Goal: Feedback & Contribution: Submit feedback/report problem

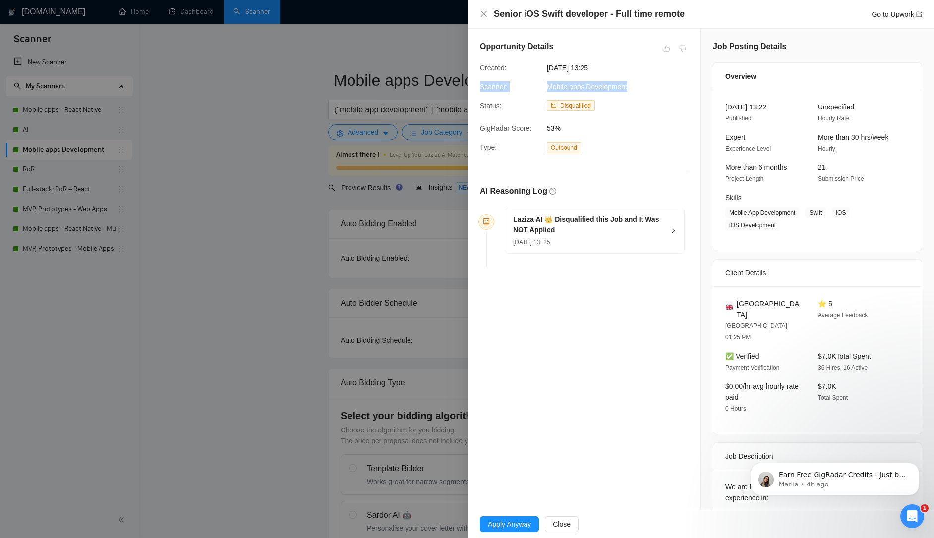
drag, startPoint x: 802, startPoint y: 86, endPoint x: 643, endPoint y: 86, distance: 159.1
click at [642, 86] on div "Mobile apps Development" at bounding box center [593, 86] width 101 height 11
drag, startPoint x: 637, startPoint y: 87, endPoint x: 476, endPoint y: 86, distance: 160.6
click at [476, 86] on div "Scanner: Mobile apps Development" at bounding box center [576, 86] width 201 height 11
copy div "Scanner: Mobile apps Development"
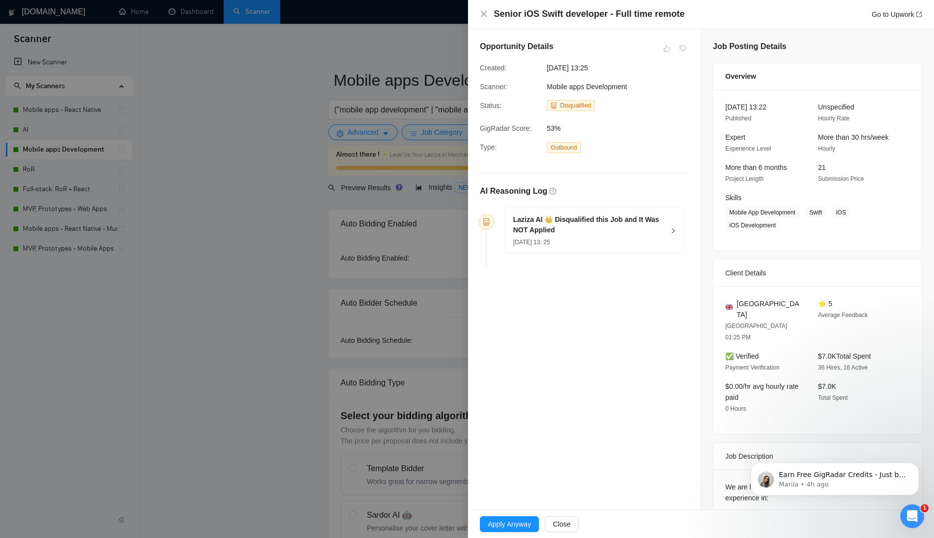
drag, startPoint x: 574, startPoint y: 227, endPoint x: 574, endPoint y: 232, distance: 5.5
click at [574, 227] on h5 "Laziza AI 👑 Disqualified this Job and It Was NOT Applied" at bounding box center [588, 225] width 151 height 21
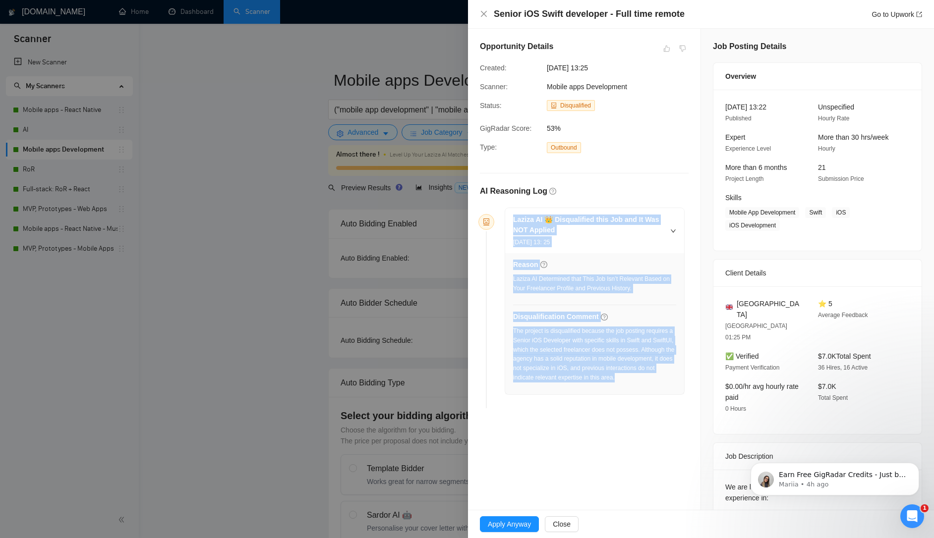
drag, startPoint x: 574, startPoint y: 385, endPoint x: 431, endPoint y: 227, distance: 212.6
click at [515, 207] on div "Laziza AI 👑 Disqualified this Job and It Was NOT Applied 13 Aug, 2025 13: 25 Re…" at bounding box center [584, 309] width 209 height 205
copy div "Laziza AI 👑 Disqualified this Job and It Was NOT Applied 13 Aug, 2025 13: 25 Re…"
click at [879, 18] on link "Go to Upwork" at bounding box center [896, 14] width 51 height 8
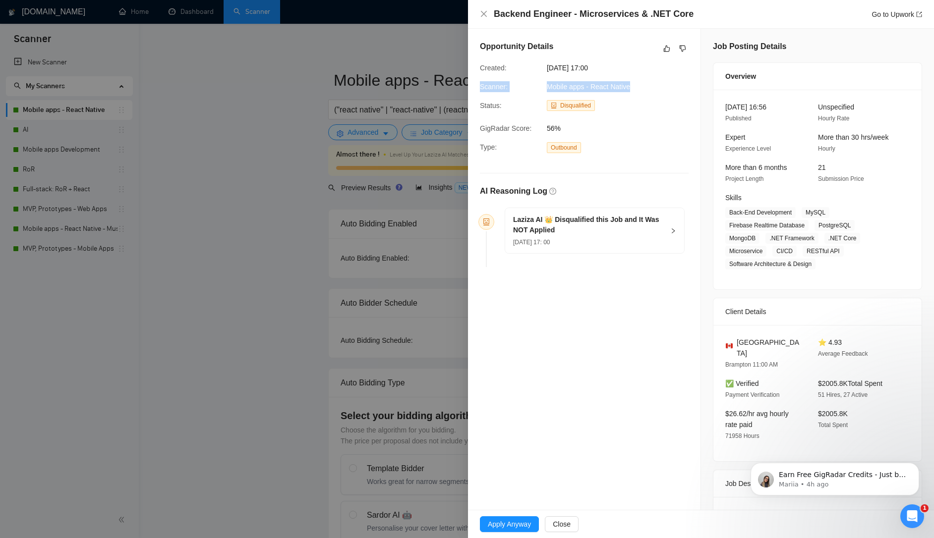
drag, startPoint x: 636, startPoint y: 89, endPoint x: 478, endPoint y: 85, distance: 157.6
click at [478, 85] on div "Scanner: Mobile apps - React Native" at bounding box center [576, 86] width 201 height 11
copy div "Scanner: Mobile apps - React Native"
click at [548, 246] on div "[DATE] 17: 00" at bounding box center [588, 241] width 151 height 11
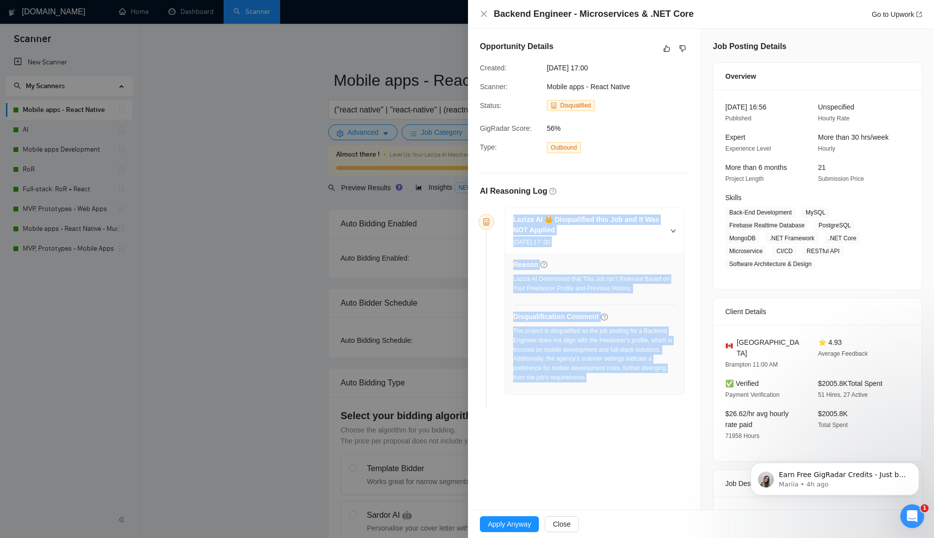
drag, startPoint x: 660, startPoint y: 378, endPoint x: 508, endPoint y: 224, distance: 215.8
click at [508, 224] on div "Laziza AI 👑 Disqualified this Job and It Was NOT Applied [DATE] 17: 00 Reason L…" at bounding box center [594, 301] width 179 height 186
copy div "Laziza AI 👑 Disqualified this Job and It Was NOT Applied [DATE] 17: 00 Reason L…"
click at [895, 11] on link "Go to Upwork" at bounding box center [896, 14] width 51 height 8
click at [895, 14] on link "Go to Upwork" at bounding box center [896, 14] width 51 height 8
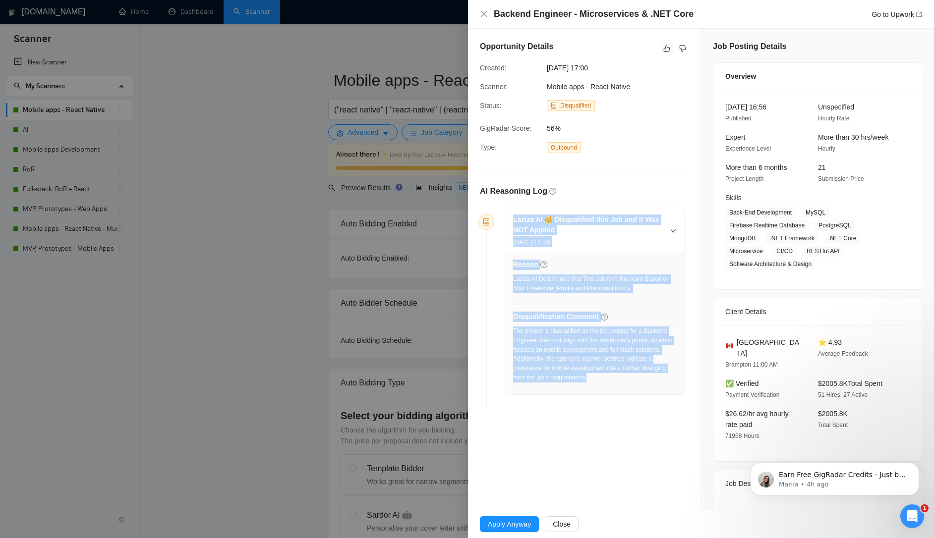
drag, startPoint x: 662, startPoint y: 52, endPoint x: 691, endPoint y: 80, distance: 40.3
click at [670, 48] on button "button" at bounding box center [667, 49] width 12 height 12
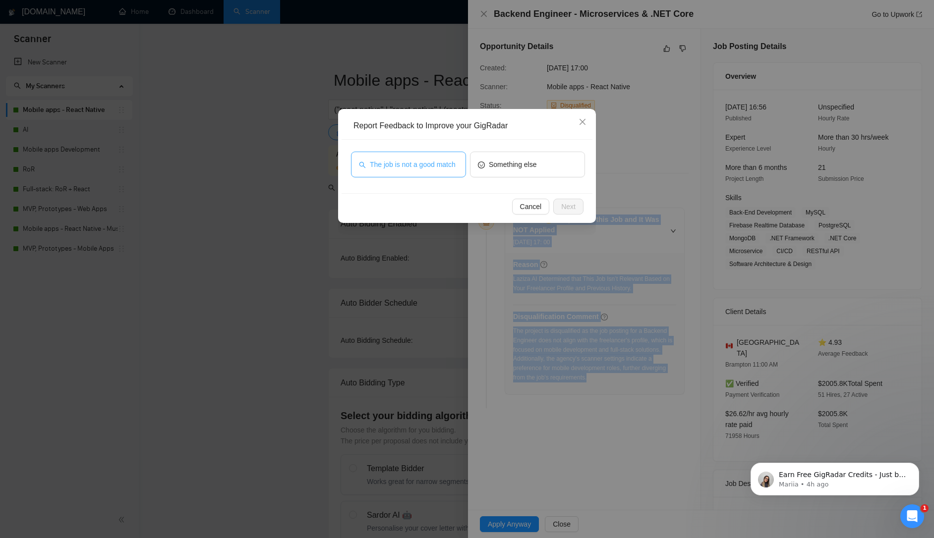
drag, startPoint x: 400, startPoint y: 168, endPoint x: 404, endPoint y: 172, distance: 6.0
click at [400, 168] on span "The job is not a good match" at bounding box center [413, 164] width 86 height 11
click at [571, 210] on span "Next" at bounding box center [568, 206] width 14 height 11
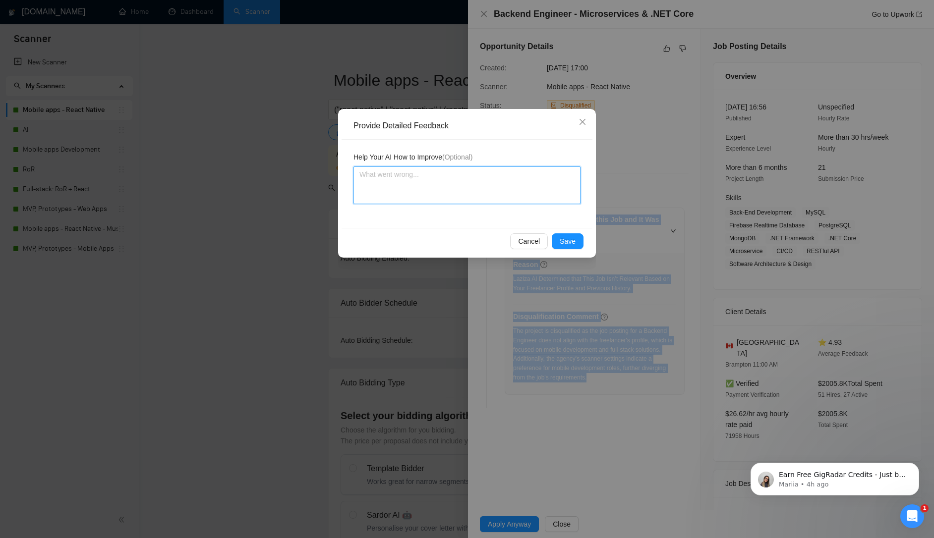
click at [417, 197] on textarea at bounding box center [466, 185] width 227 height 38
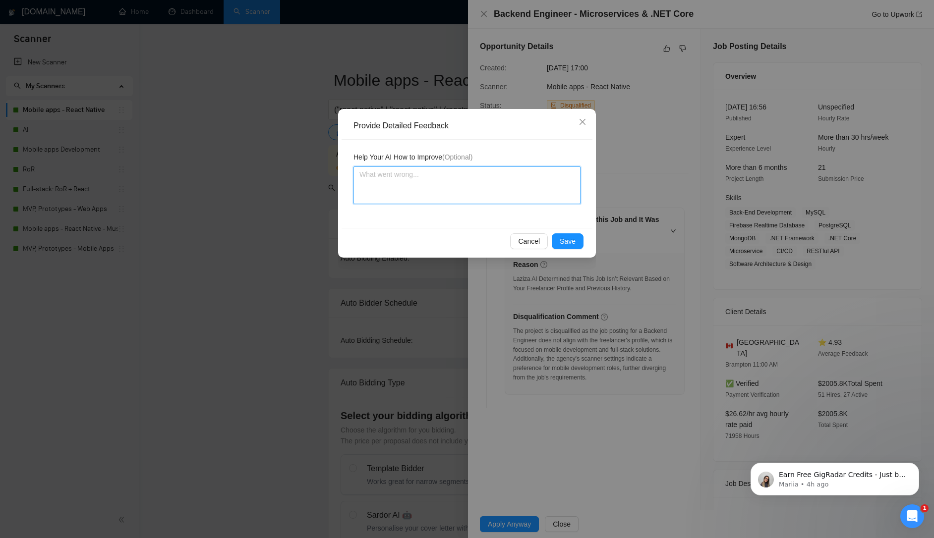
paste textarea "This one clearly doesn’t fit our Mobile apps – React Native scanner, so [PERSON…"
type textarea "This one clearly doesn’t fit our Mobile apps – React Native scanner, so [PERSON…"
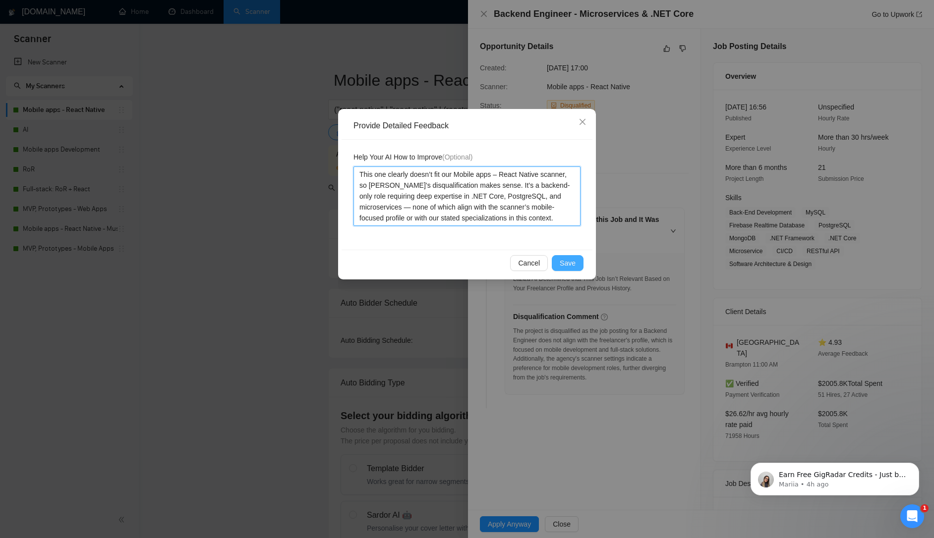
type textarea "This one clearly doesn’t fit our Mobile apps – React Native scanner, so [PERSON…"
click at [568, 261] on span "Save" at bounding box center [567, 263] width 16 height 11
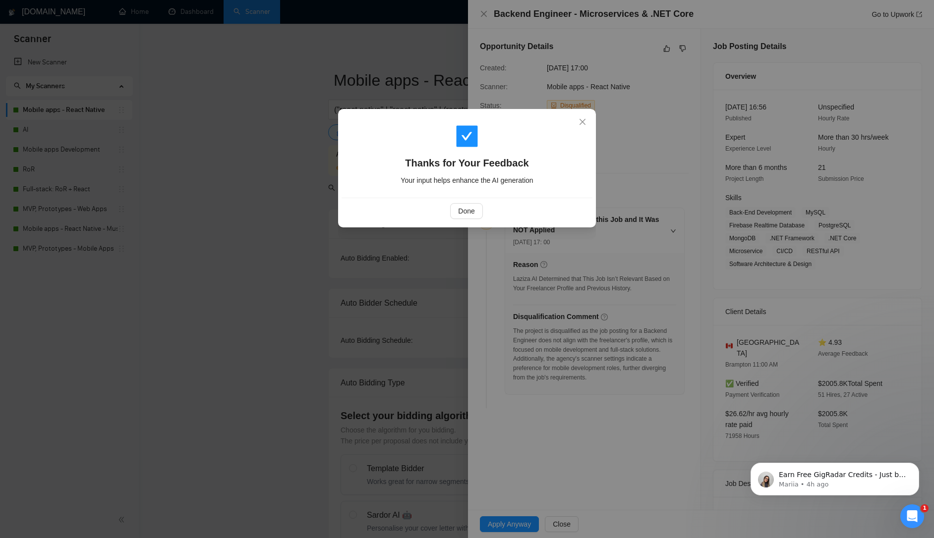
click at [448, 214] on div "Done" at bounding box center [466, 211] width 234 height 16
click at [472, 215] on span "Done" at bounding box center [466, 211] width 16 height 11
